Goal: Task Accomplishment & Management: Complete application form

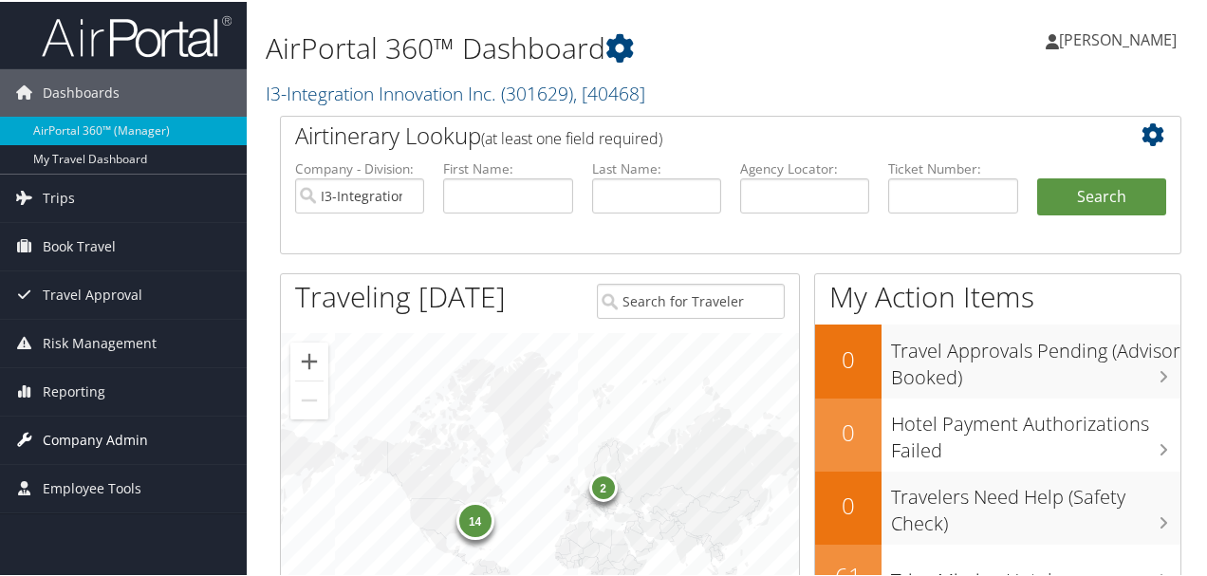
click at [120, 432] on span "Company Admin" at bounding box center [95, 438] width 105 height 47
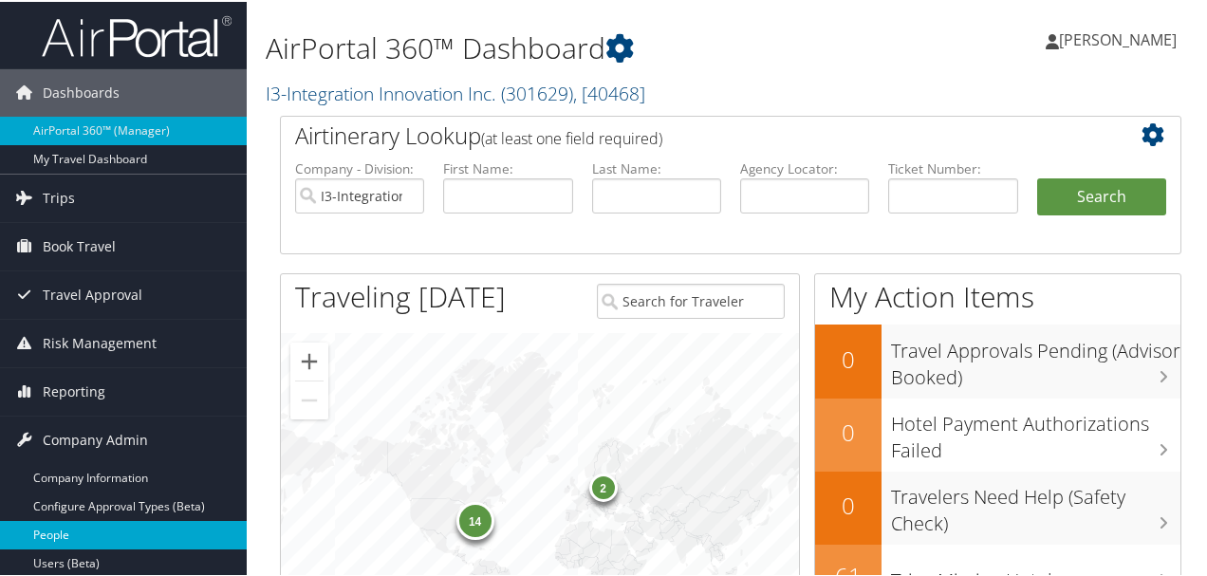
scroll to position [190, 0]
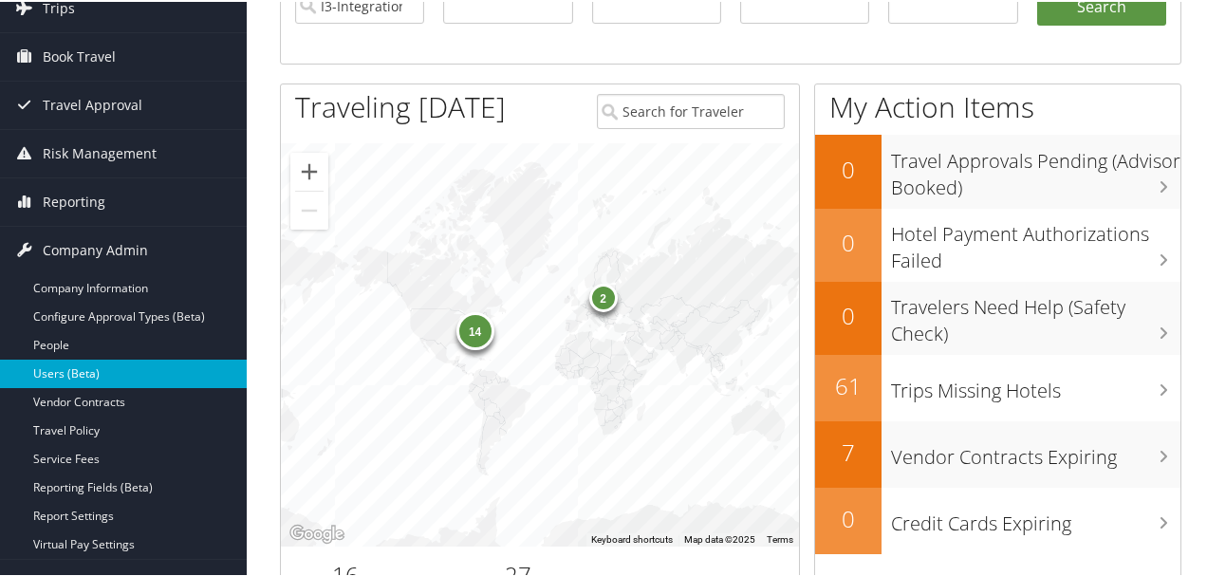
click at [99, 374] on link "Users (Beta)" at bounding box center [123, 372] width 247 height 28
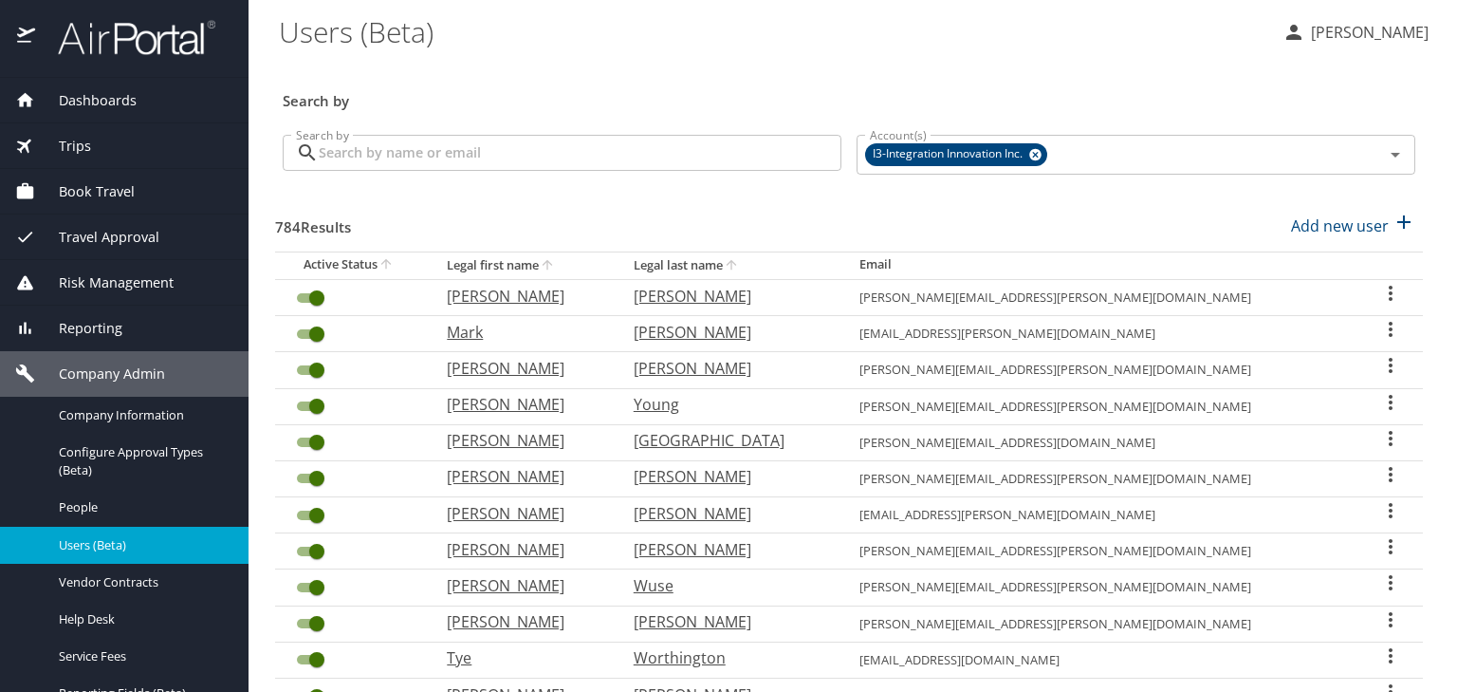
click at [630, 156] on input "Search by" at bounding box center [580, 153] width 523 height 36
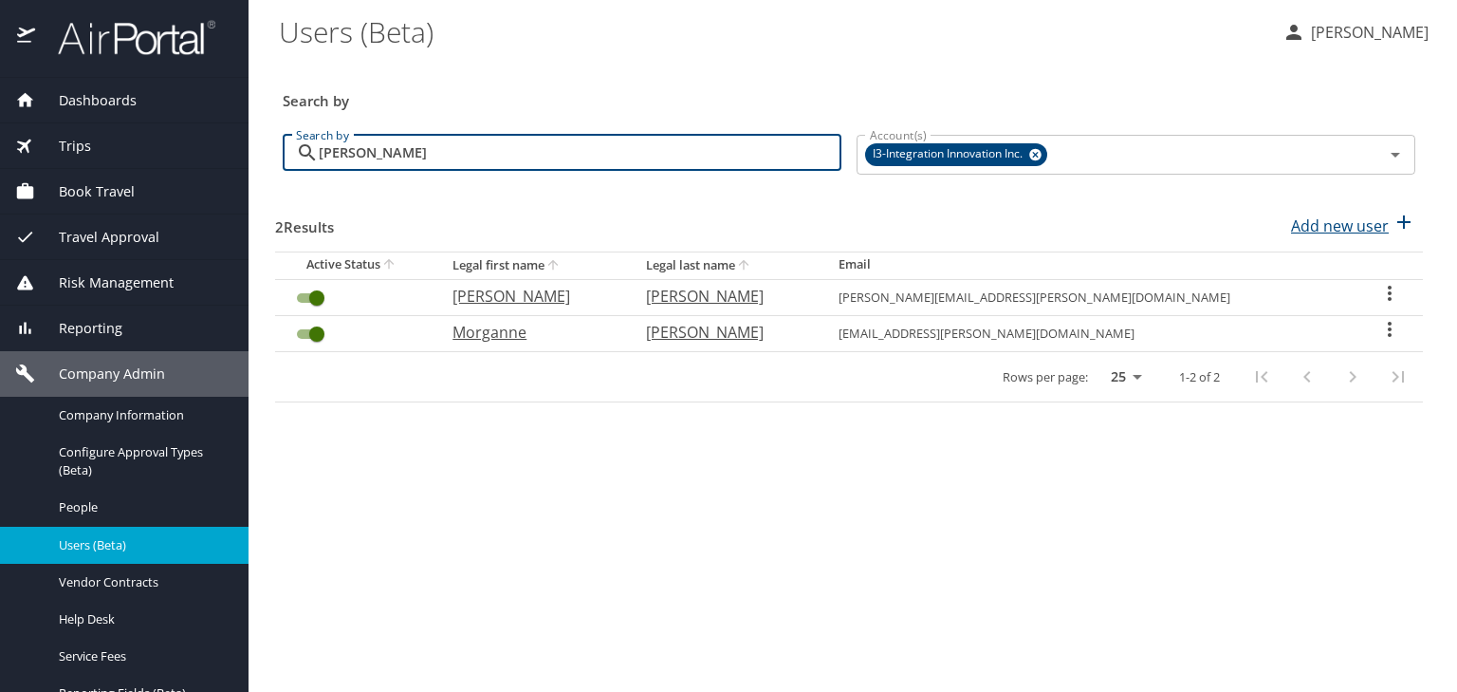
type input "reeves"
click at [1337, 231] on p "Add new user" at bounding box center [1340, 225] width 98 height 23
select select "US"
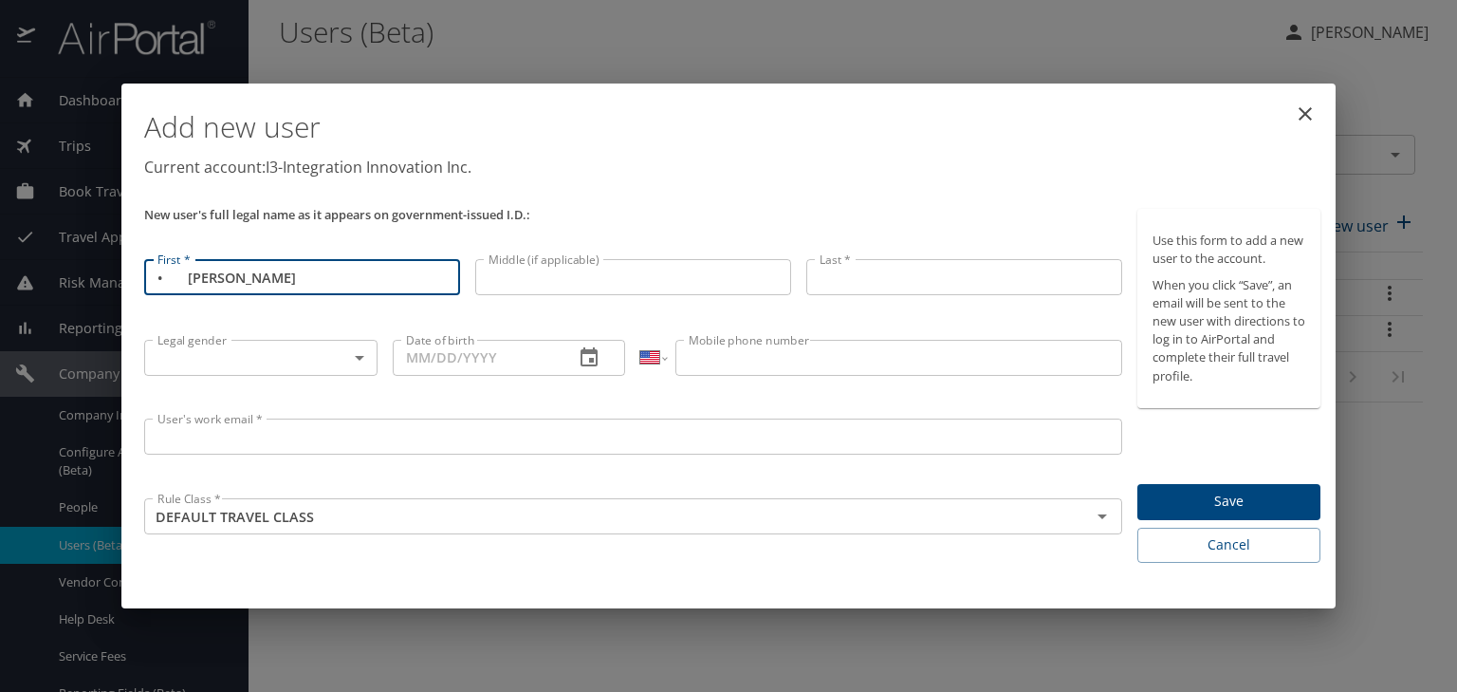
click at [185, 281] on input "• Christopher" at bounding box center [302, 277] width 316 height 36
type input "Christopher"
click at [662, 279] on input "Middle (if applicable)" at bounding box center [633, 277] width 316 height 36
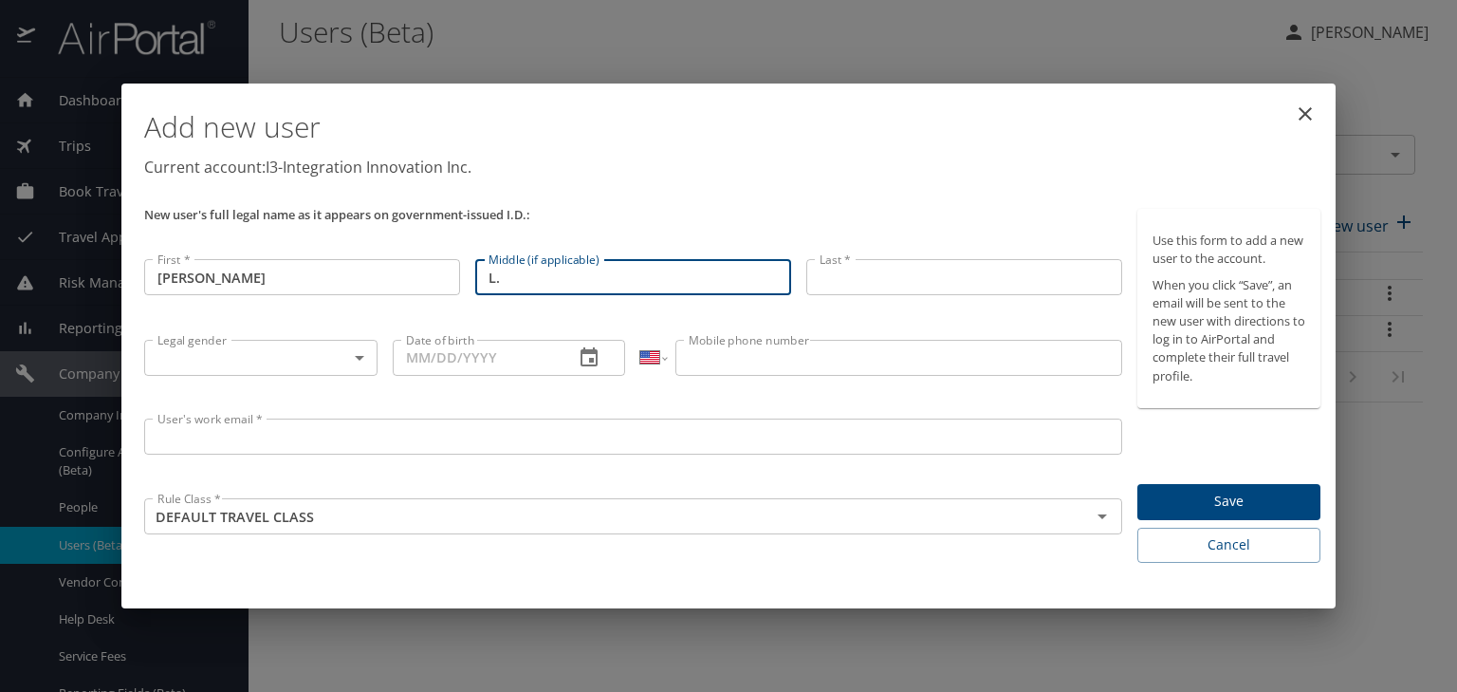
type input "L."
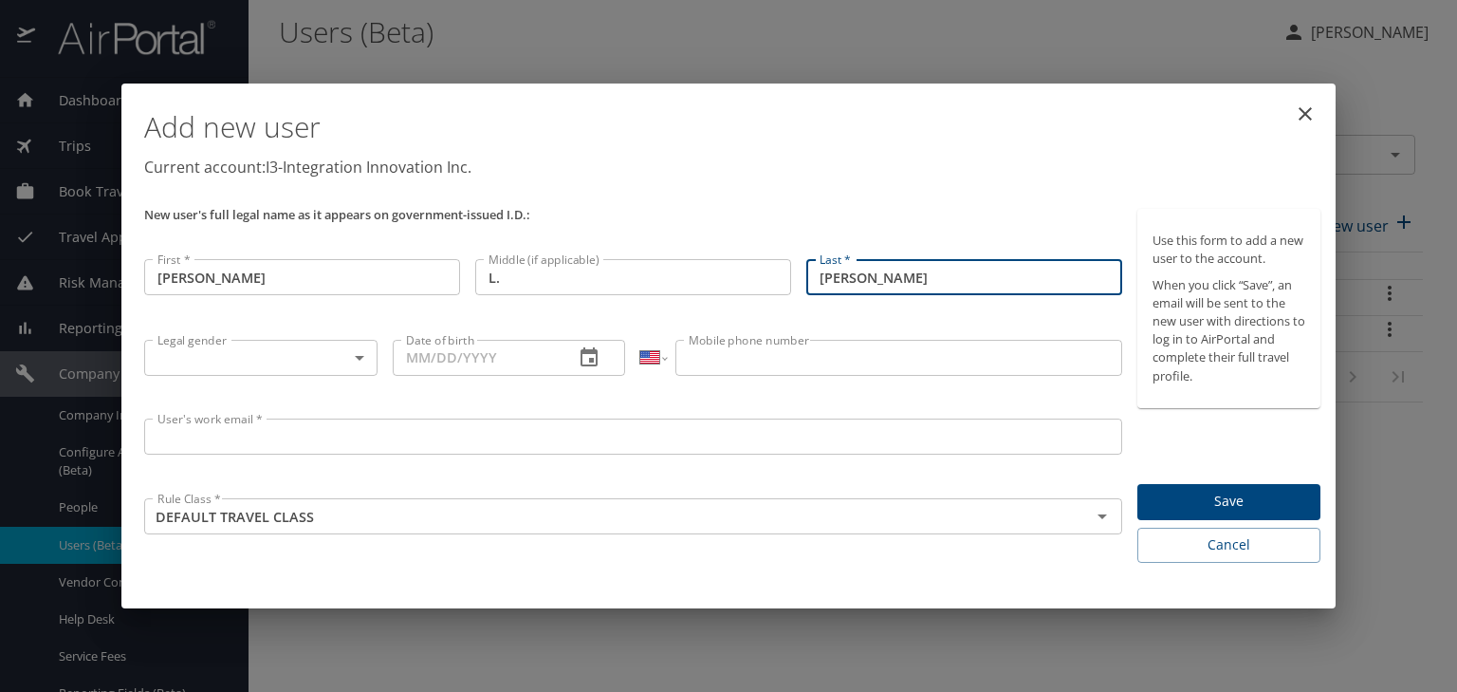
type input "Reeves"
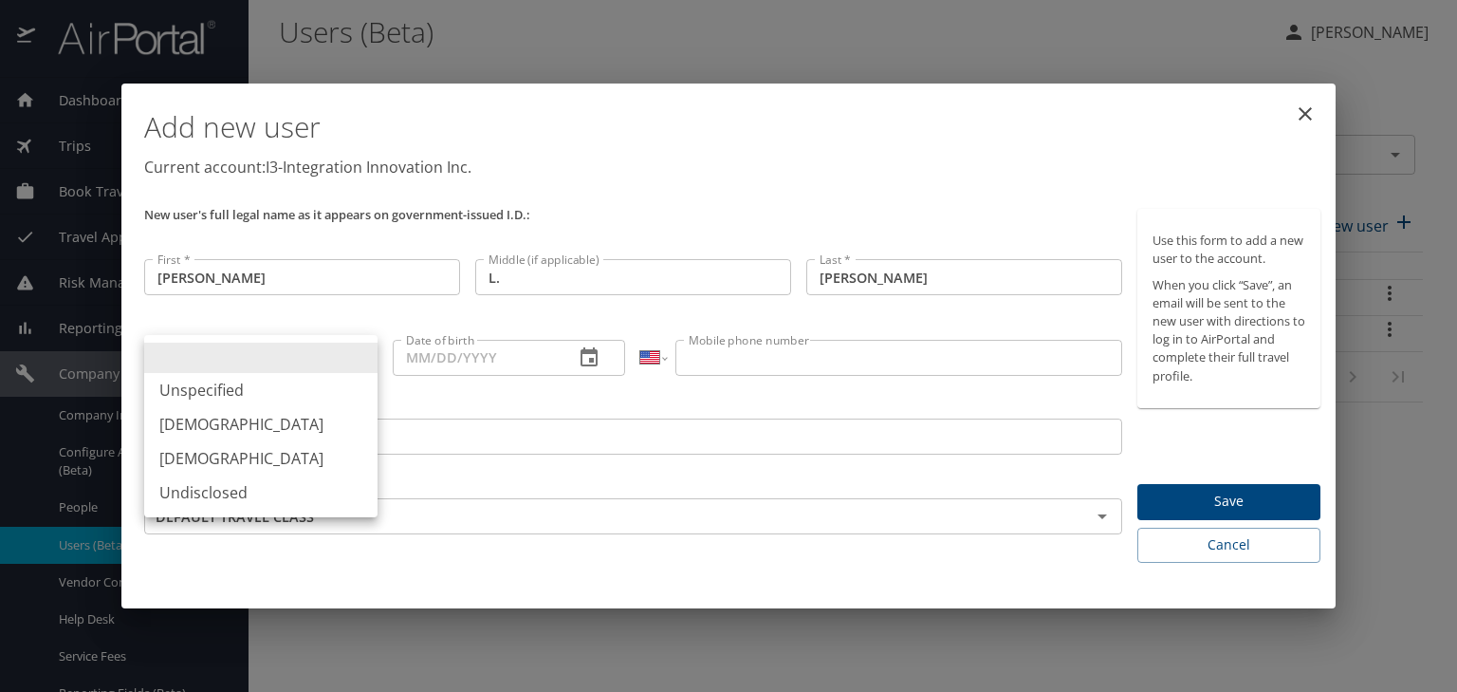
click at [338, 352] on body "Dashboards AirPortal 360™ Manager My Travel Dashboard Trips Airtinerary® Lookup…" at bounding box center [728, 346] width 1457 height 692
click at [300, 421] on li "Male" at bounding box center [260, 424] width 233 height 34
type input "Male"
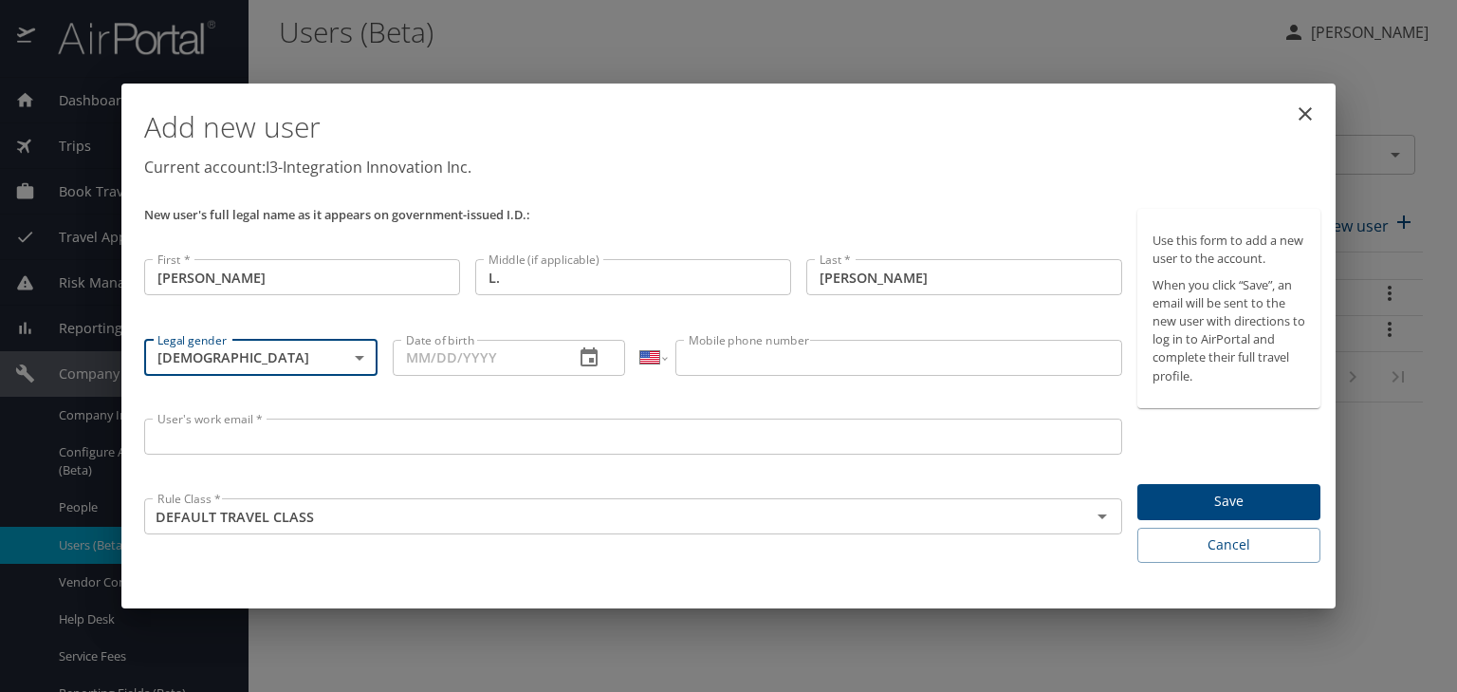
click at [406, 360] on input "Date of birth" at bounding box center [476, 358] width 167 height 36
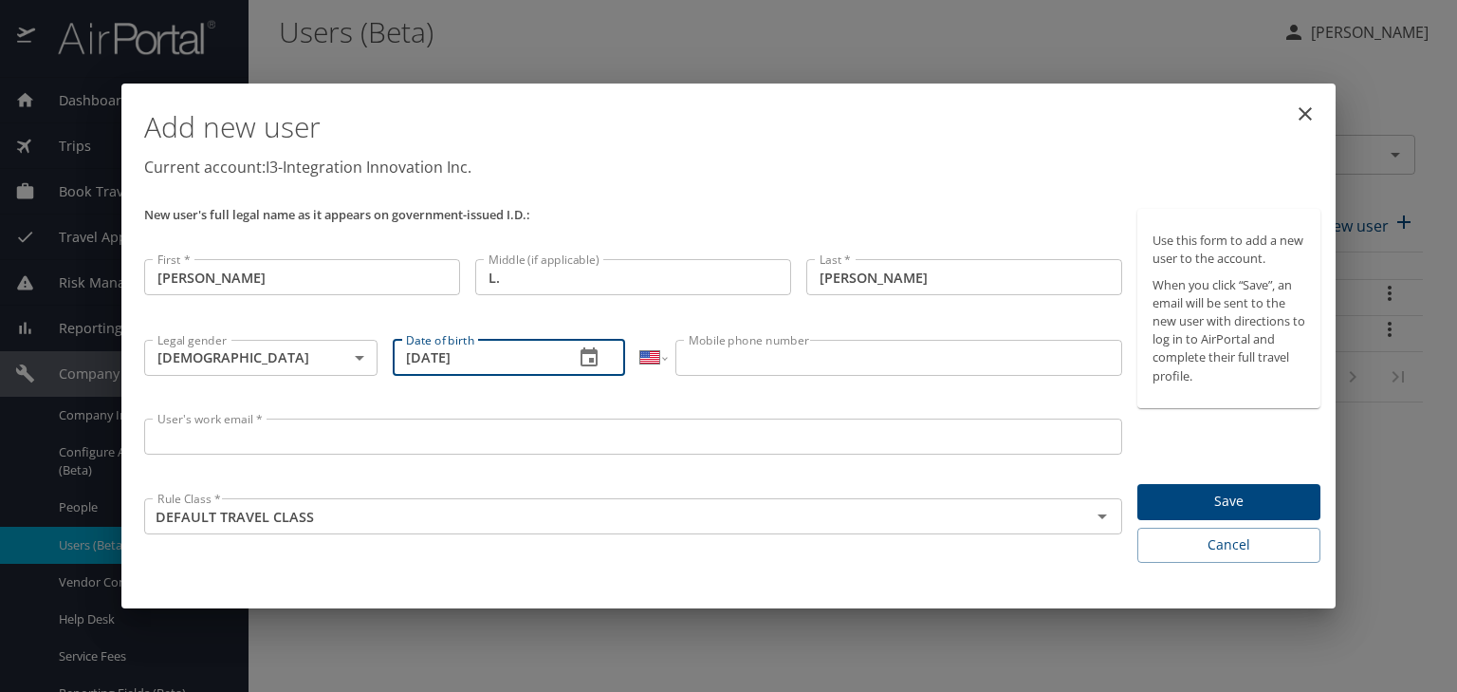
type input "04/17/1979"
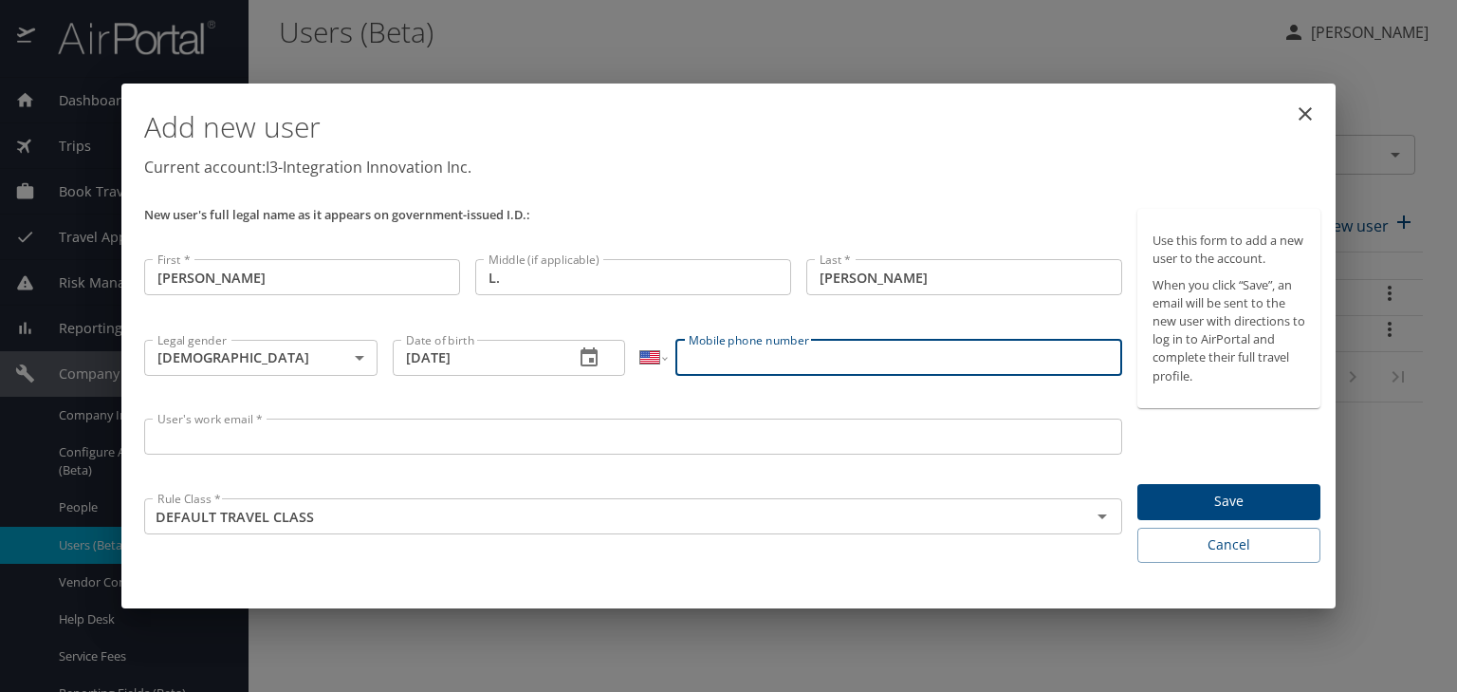
paste input "(757) 270-8759"
type input "(757) 270-8759"
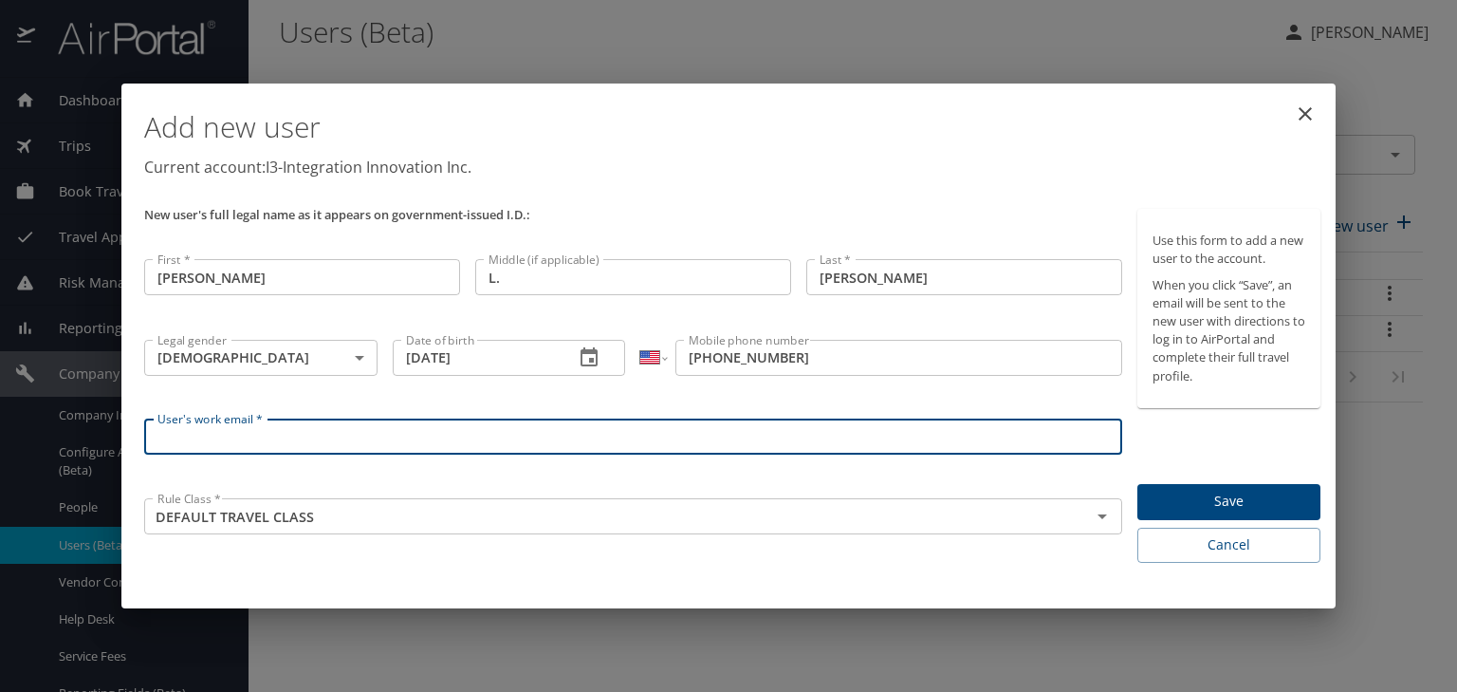
click at [423, 437] on input "User's work email *" at bounding box center [633, 436] width 978 height 36
paste input "• Christopher.Reeves@i3-corps.com"
click at [1222, 502] on div "Save" at bounding box center [1228, 502] width 183 height 37
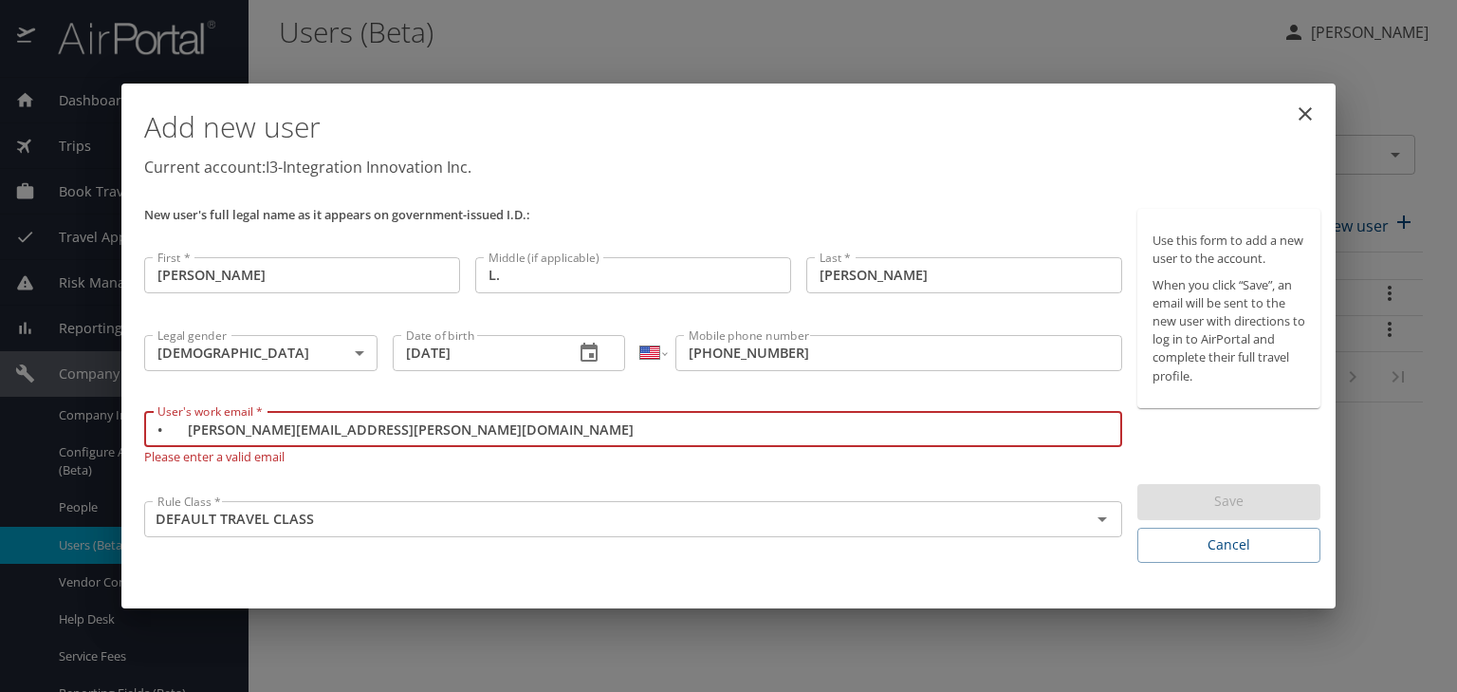
drag, startPoint x: 182, startPoint y: 428, endPoint x: 381, endPoint y: 392, distance: 202.5
click at [184, 428] on input "• Christopher.Reeves@i3-corps.com" at bounding box center [633, 429] width 978 height 36
type input "Christopher.Reeves@i3-corps.com"
click at [1231, 433] on div "Use this form to add a new user to the account. When you click “Save”, an email…" at bounding box center [1228, 386] width 183 height 354
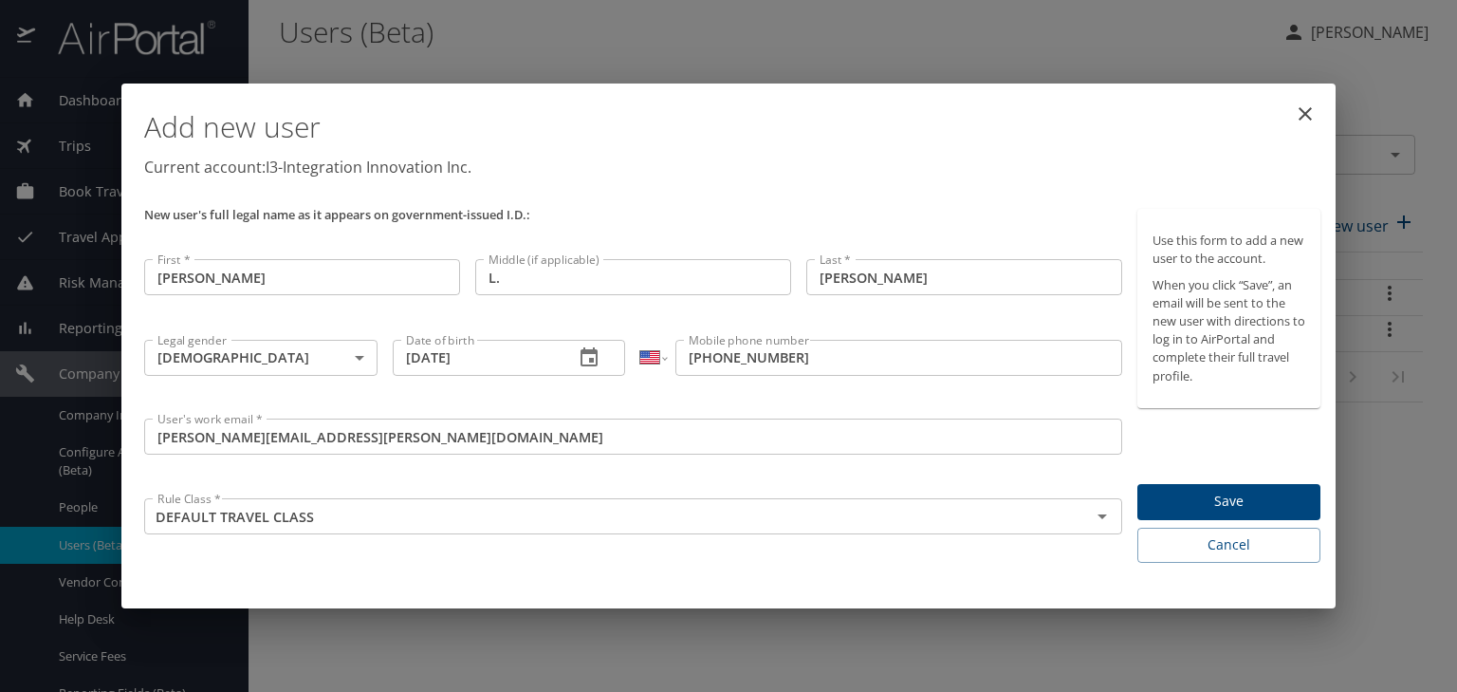
click at [1237, 482] on div "Use this form to add a new user to the account. When you click “Save”, an email…" at bounding box center [1228, 386] width 183 height 354
click at [1238, 490] on span "Save" at bounding box center [1229, 502] width 153 height 24
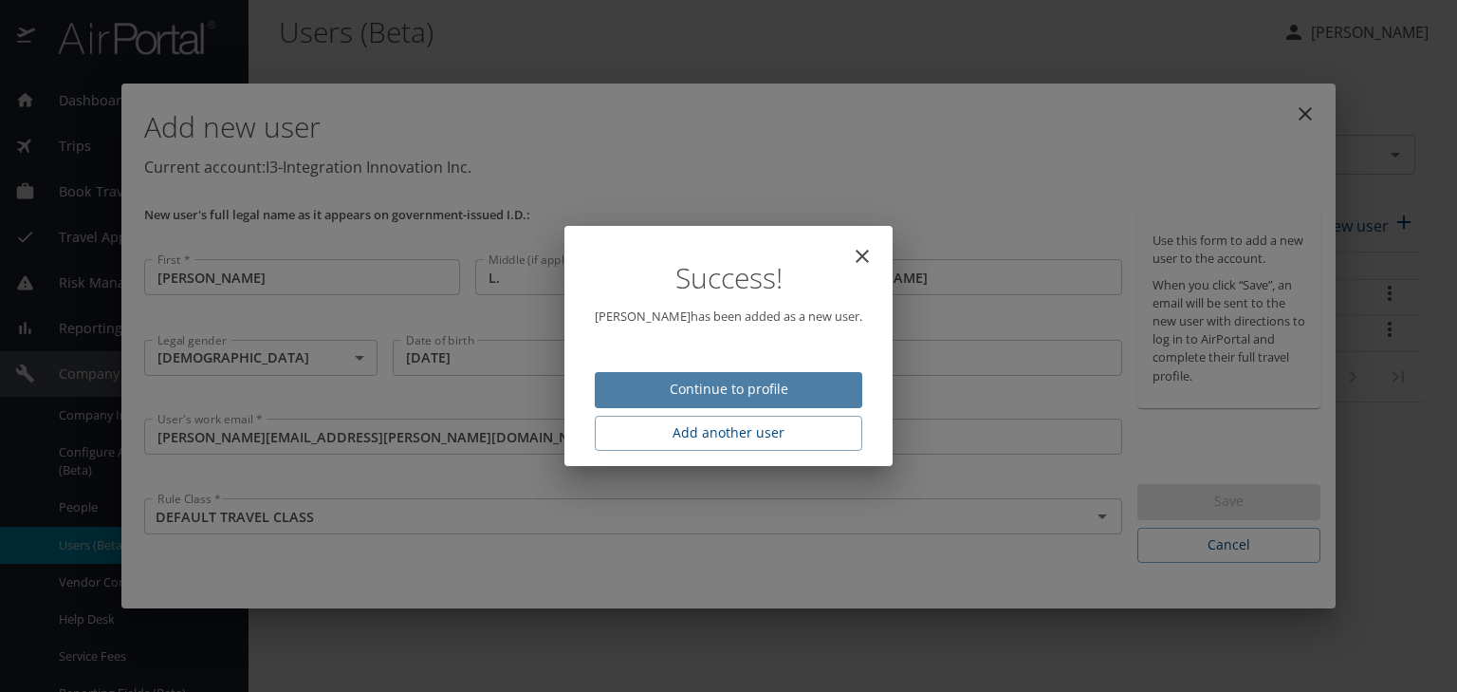
click at [719, 387] on span "Continue to profile" at bounding box center [728, 390] width 237 height 24
select select "US"
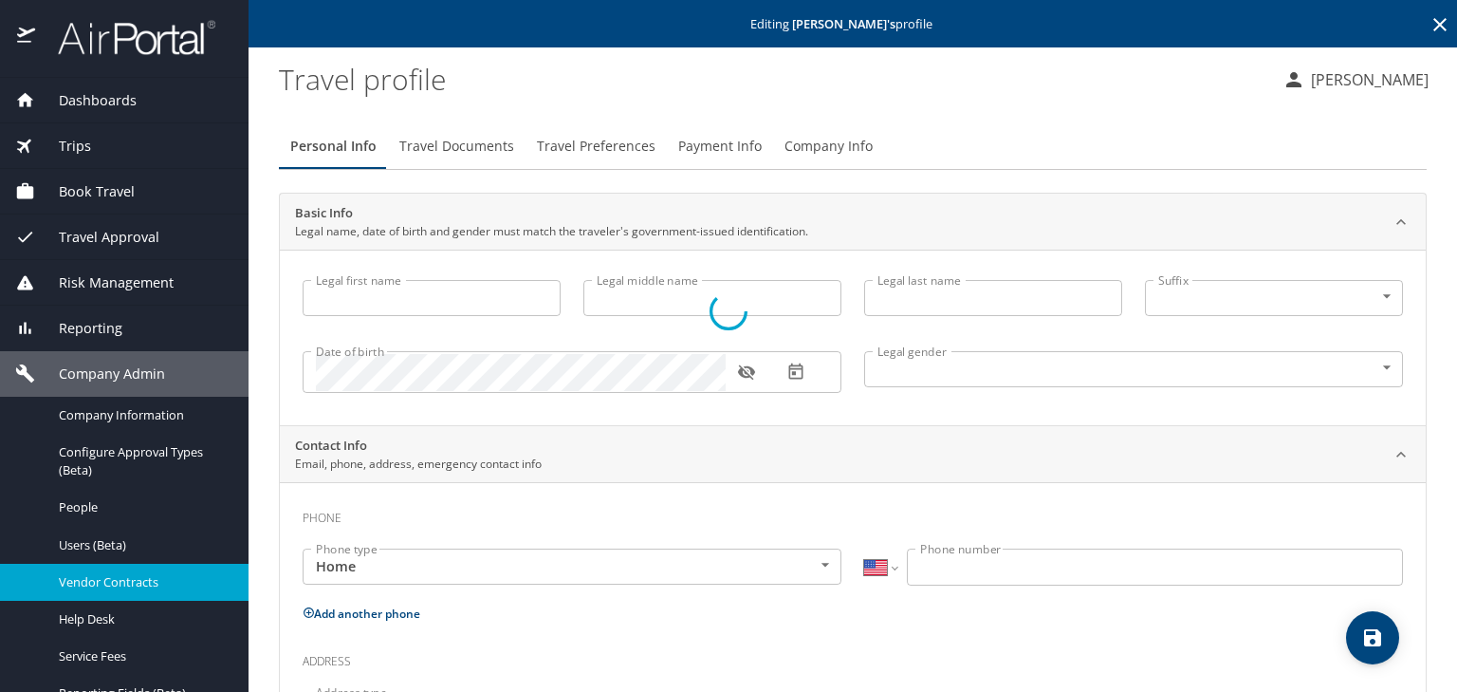
type input "Christopher"
type input "L."
type input "Reeves"
type input "Male"
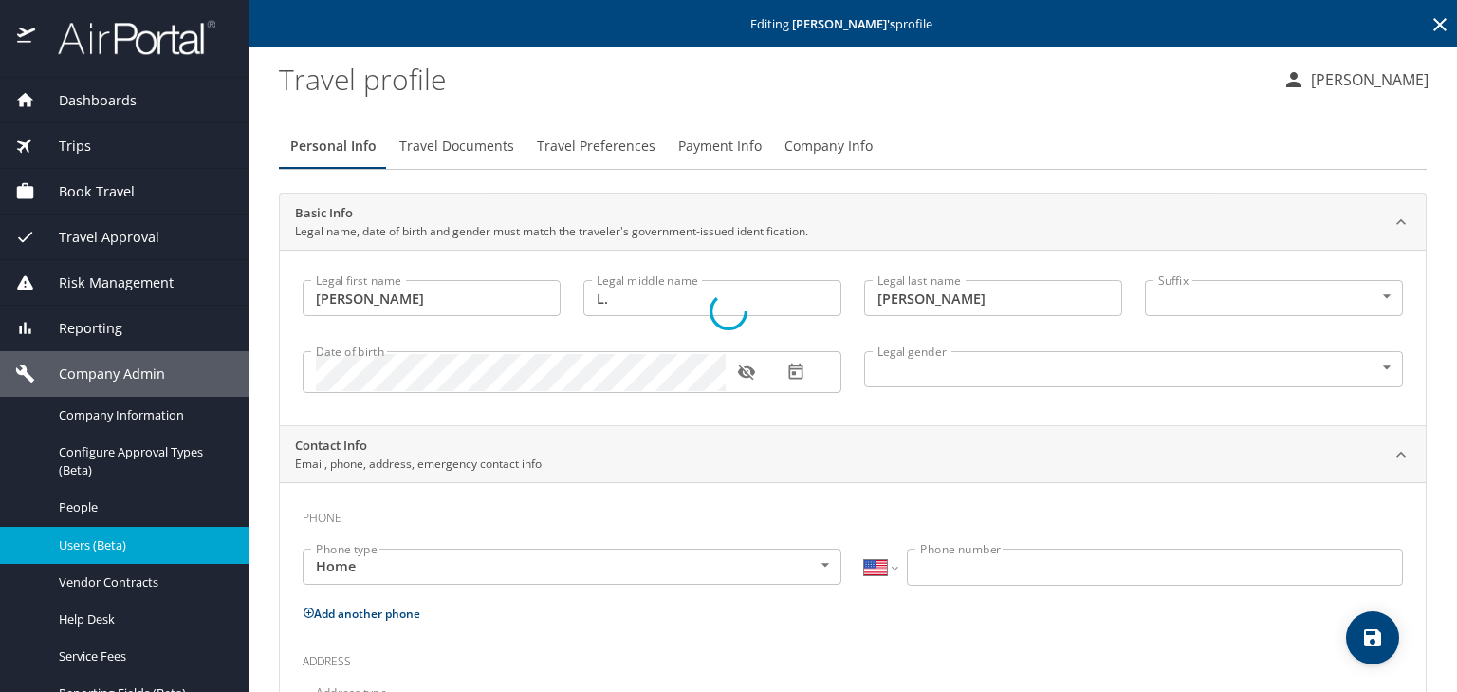
select select "US"
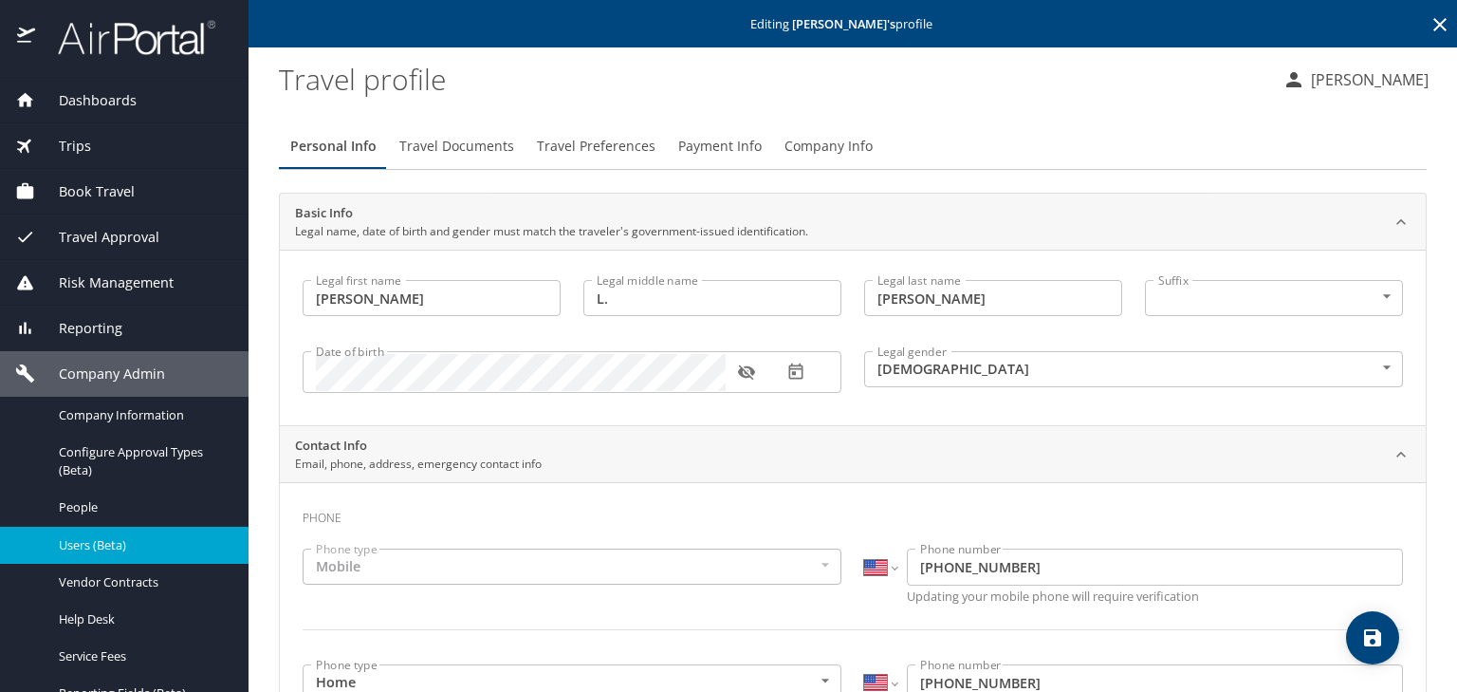
click at [95, 541] on span "Users (Beta)" at bounding box center [142, 545] width 167 height 18
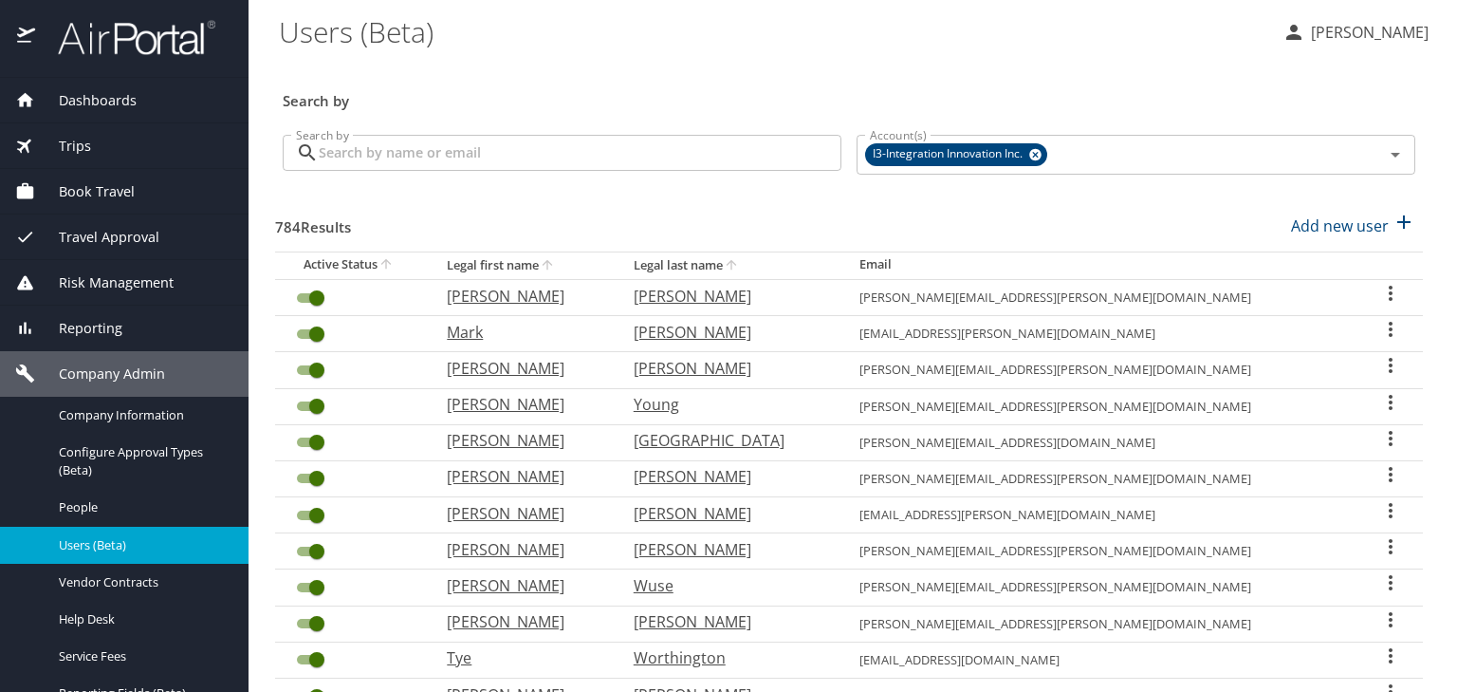
click at [490, 149] on input "Search by" at bounding box center [580, 153] width 523 height 36
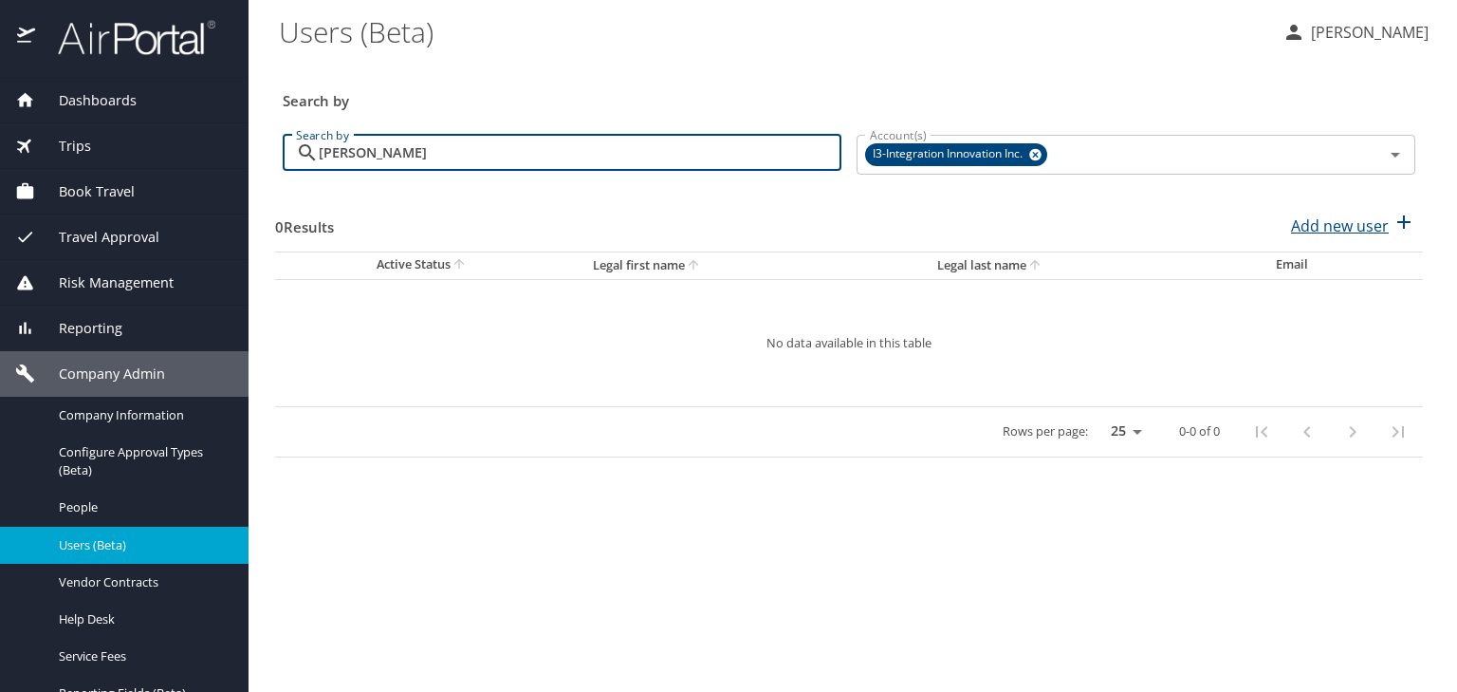
type input "hinson"
click at [1321, 228] on p "Add new user" at bounding box center [1340, 225] width 98 height 23
select select "US"
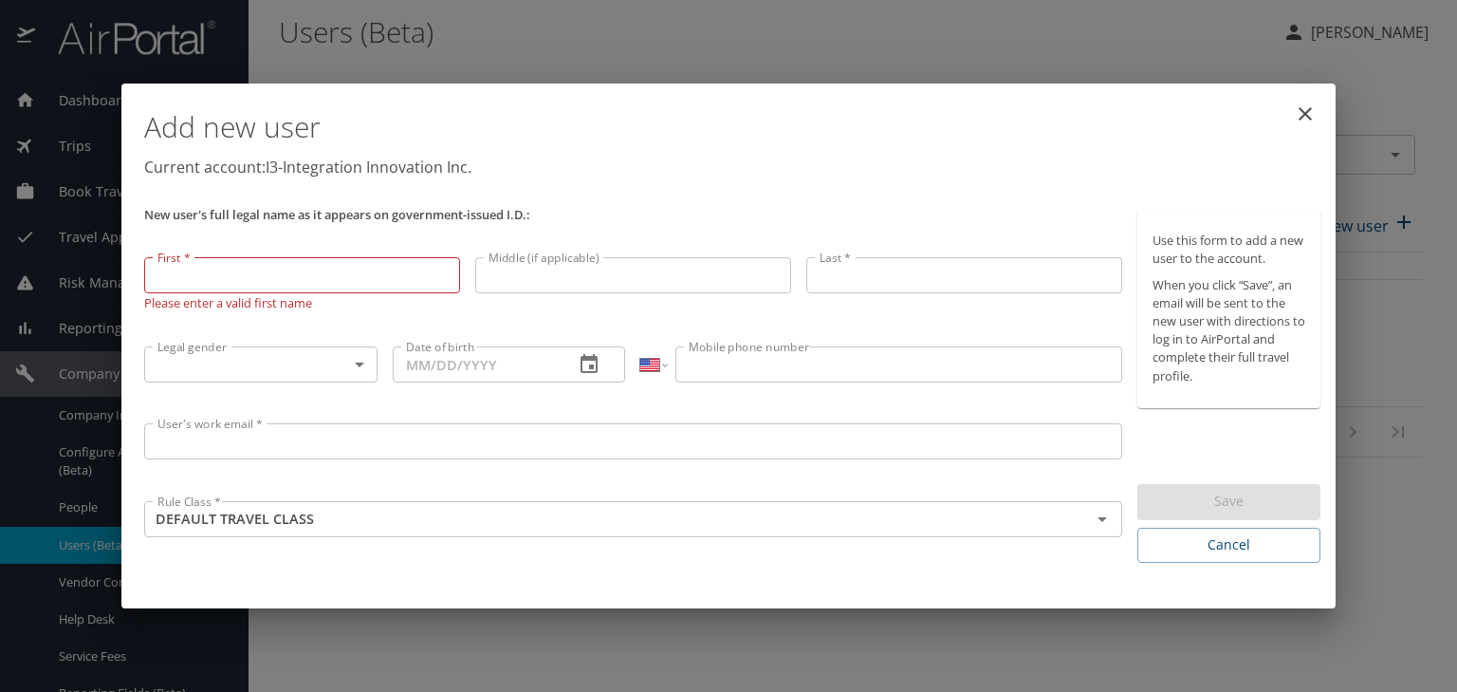
click at [308, 277] on input "First *" at bounding box center [302, 275] width 316 height 36
paste input "Matthew"
type input "Matthew"
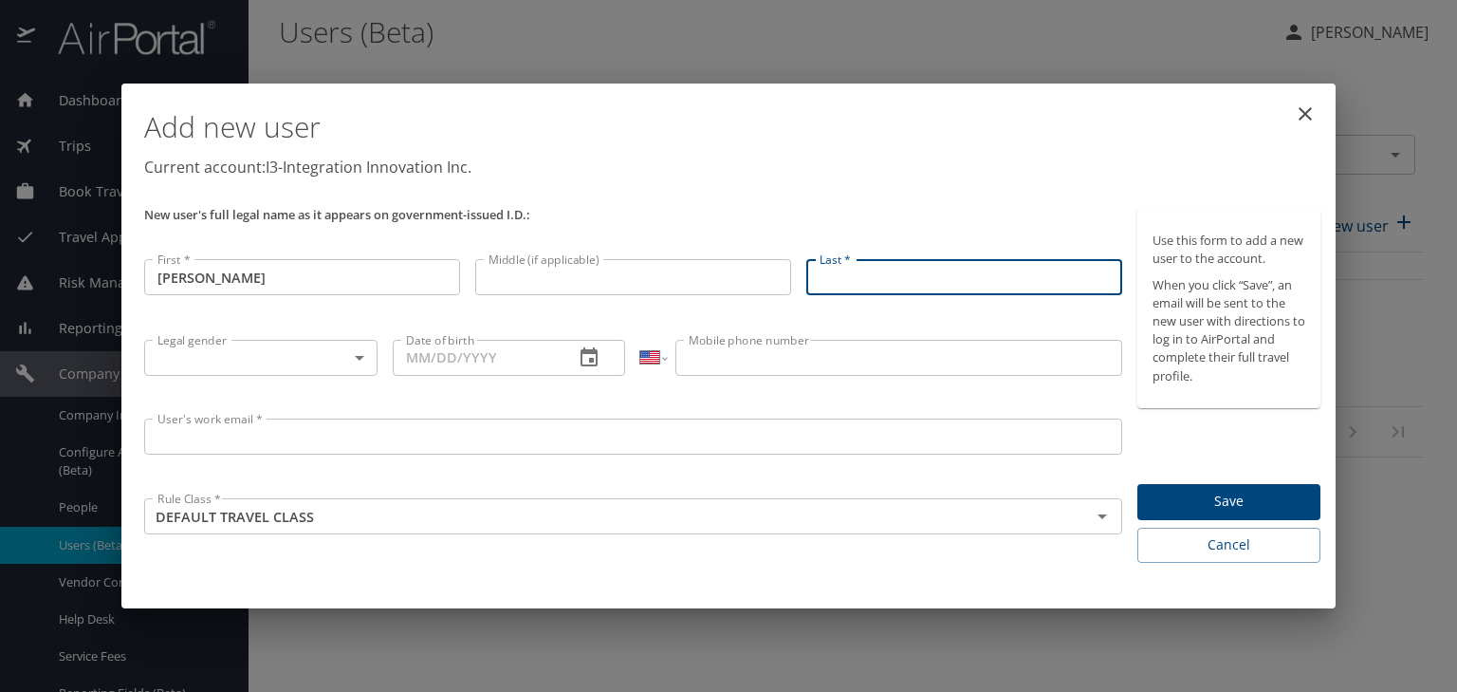
click at [971, 274] on input "Last *" at bounding box center [964, 277] width 316 height 36
type input "Hinson"
click at [653, 269] on input "Middle (if applicable)" at bounding box center [633, 277] width 316 height 36
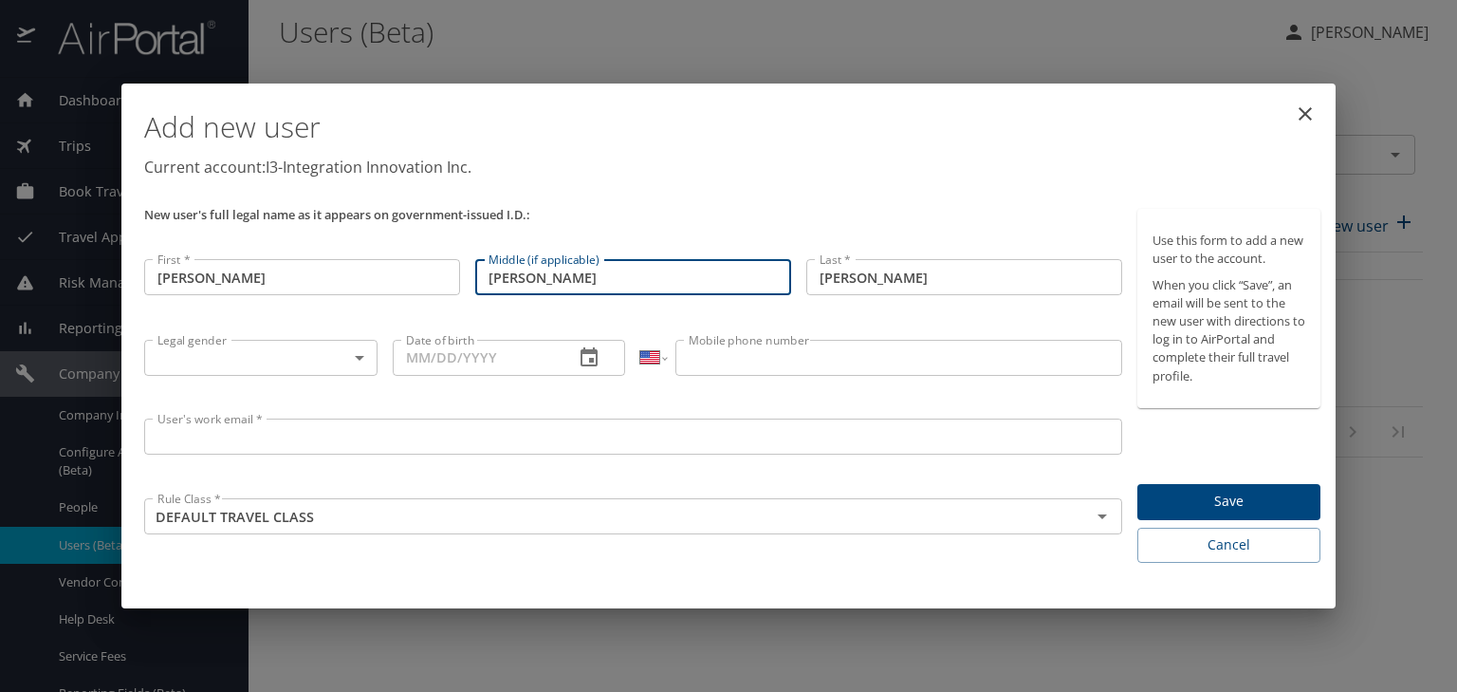
type input "Allen"
click at [260, 356] on body "Dashboards AirPortal 360™ Manager My Travel Dashboard Trips Airtinerary® Lookup…" at bounding box center [728, 346] width 1457 height 692
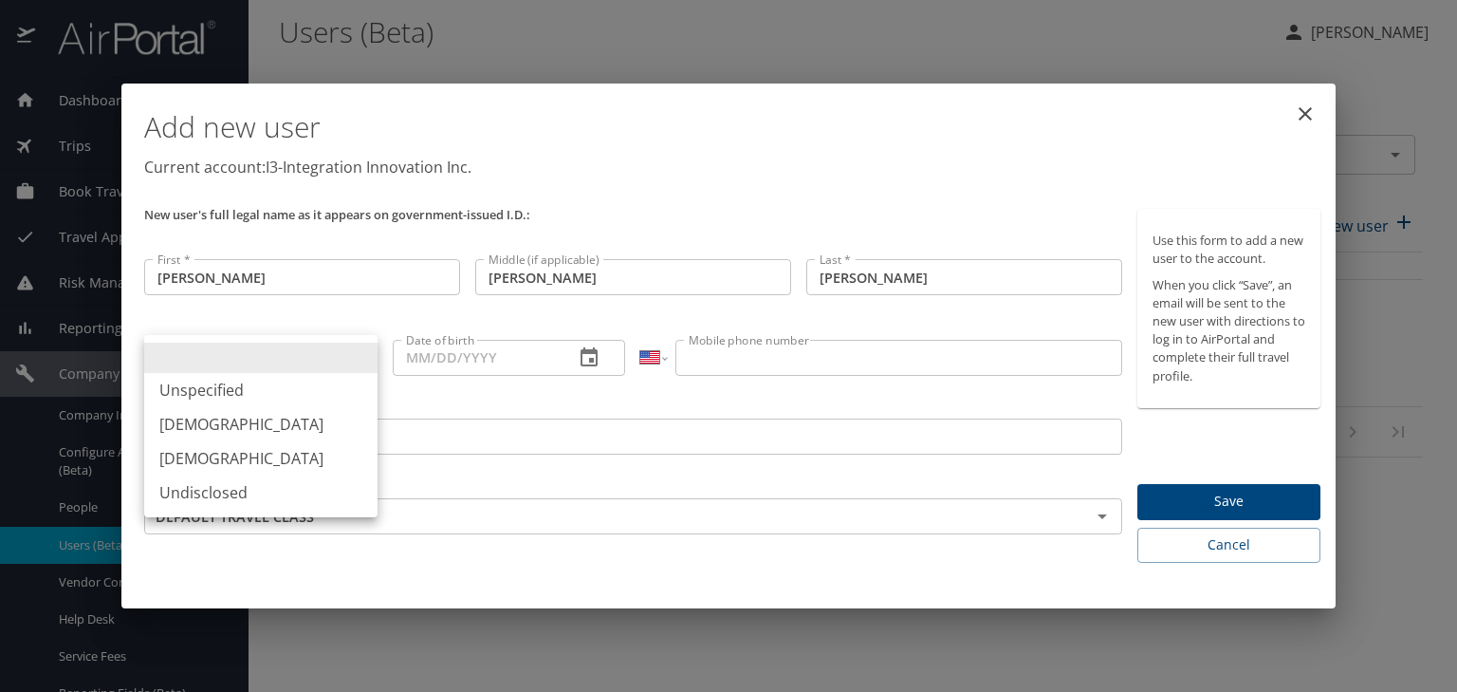
click at [237, 427] on li "Male" at bounding box center [260, 424] width 233 height 34
type input "Male"
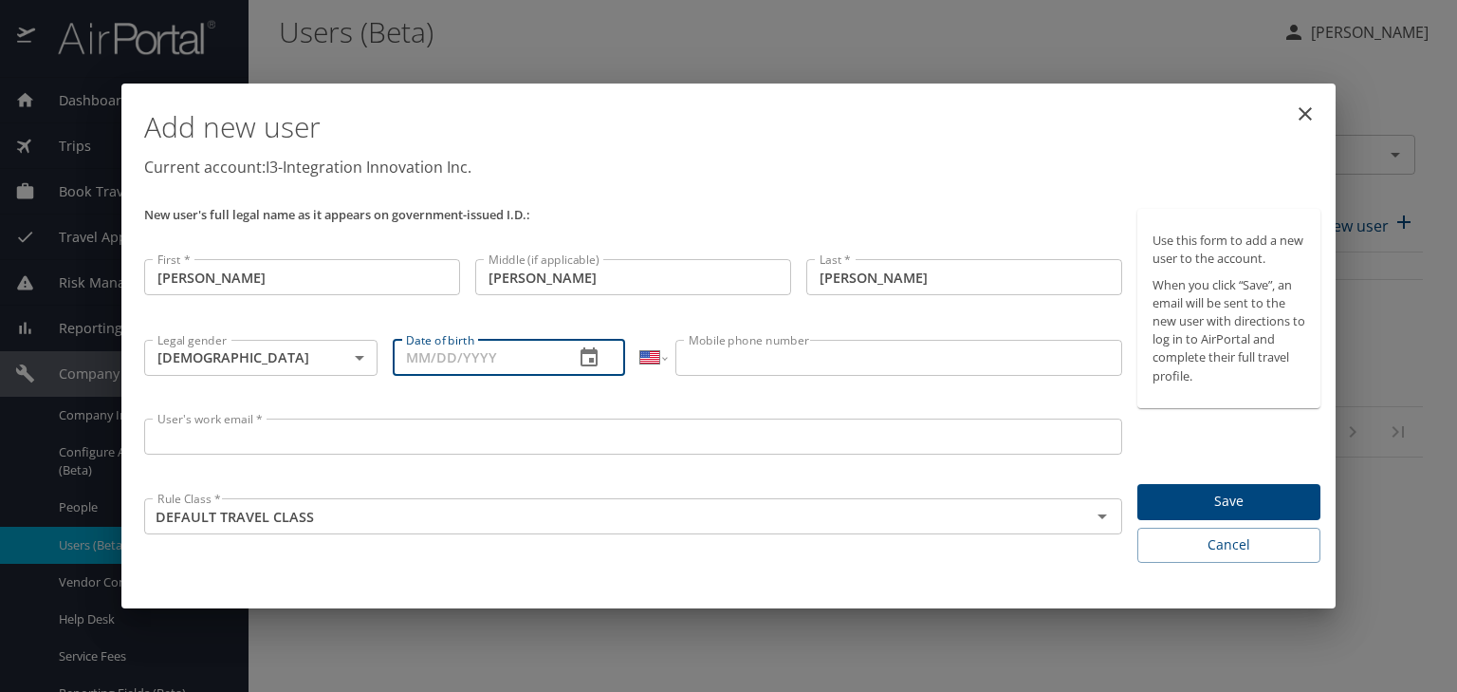
click at [425, 360] on input "Date of birth" at bounding box center [476, 358] width 167 height 36
type input "02/28/1990"
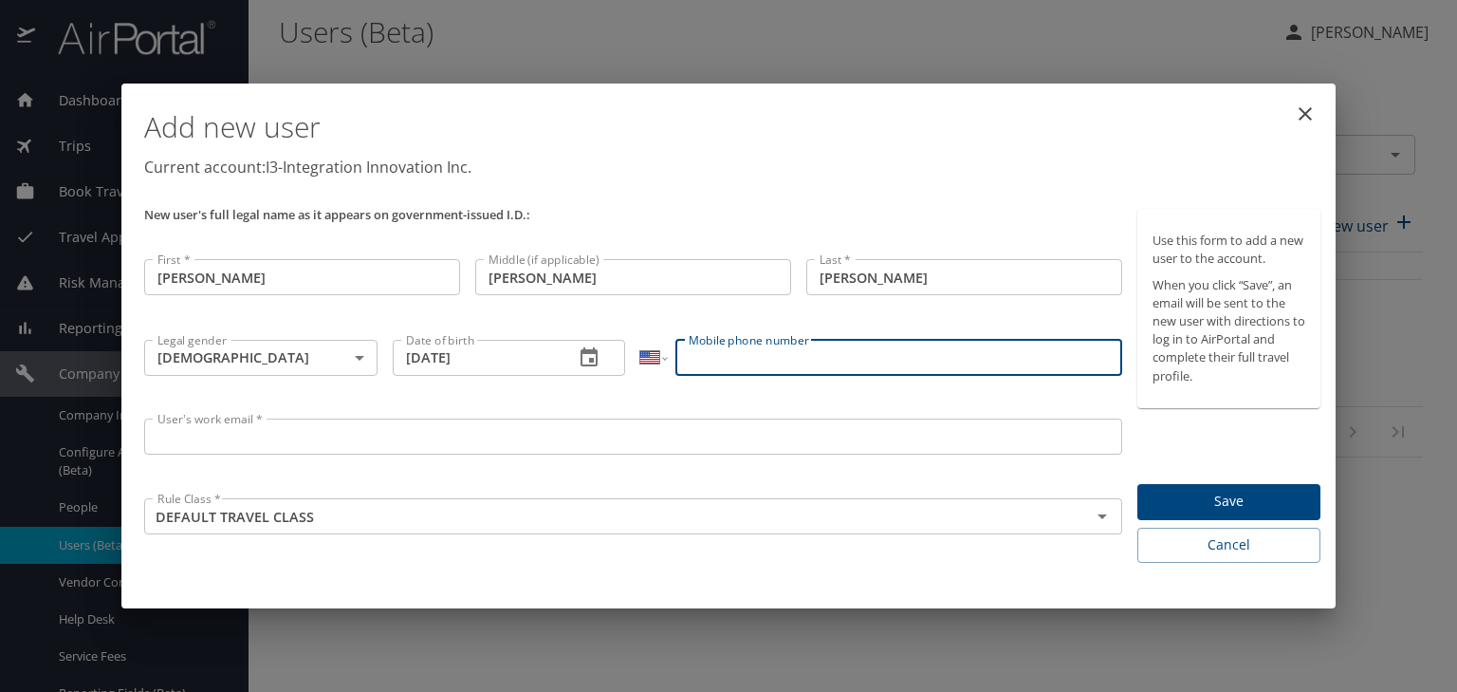
paste input "(615) 500-7244"
type input "(615) 500-7244"
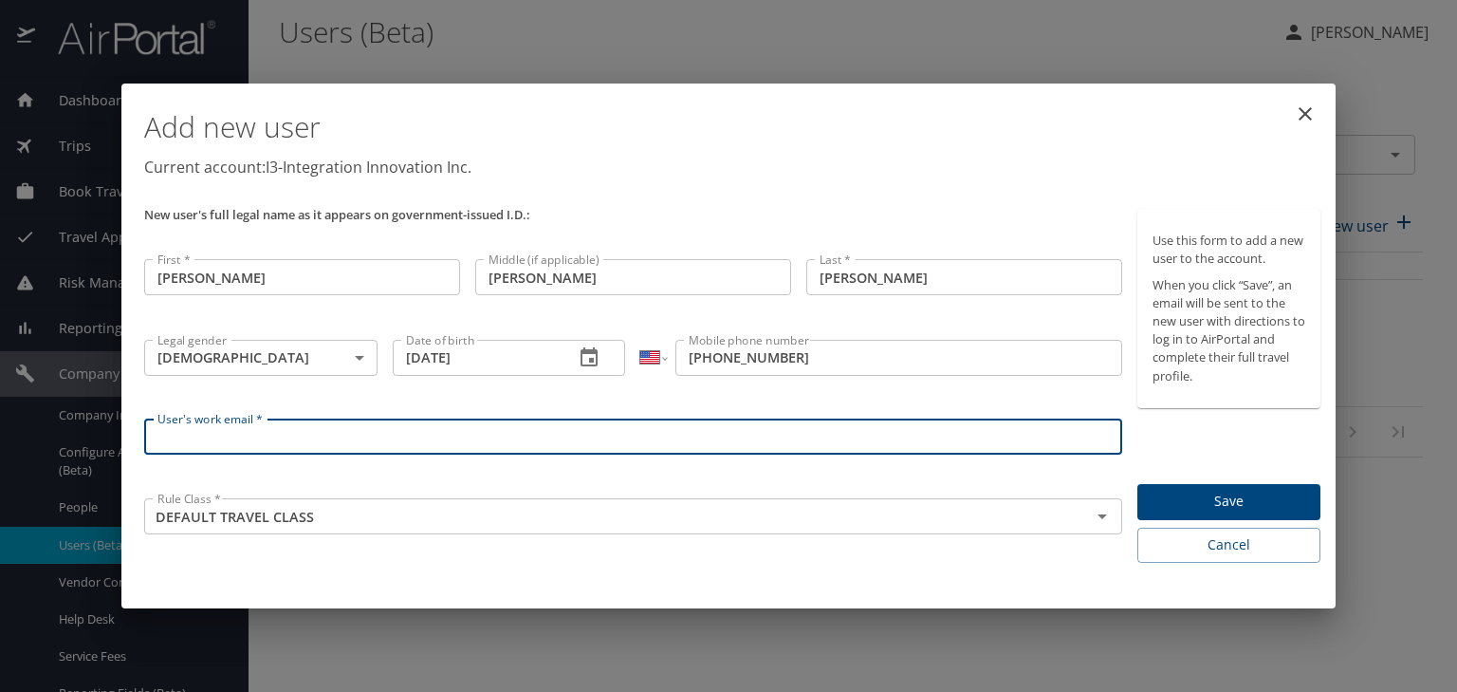
paste input "Matthew.Hinson@i3-corps.com"
type input "Matthew.Hinson@i3-corps.com"
click at [1255, 500] on span "Save" at bounding box center [1229, 502] width 153 height 24
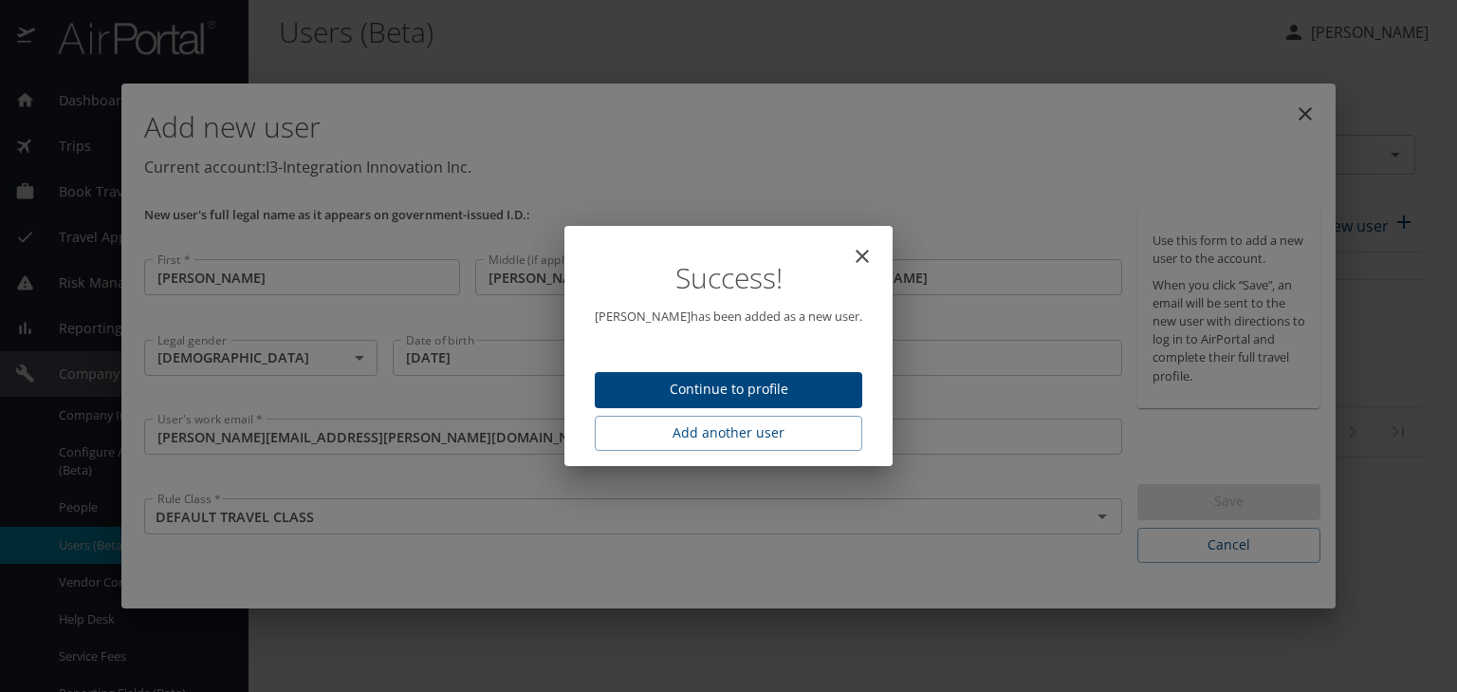
click at [858, 251] on icon "close" at bounding box center [862, 256] width 13 height 13
type input "[DATE]"
